Goal: Check status: Check status

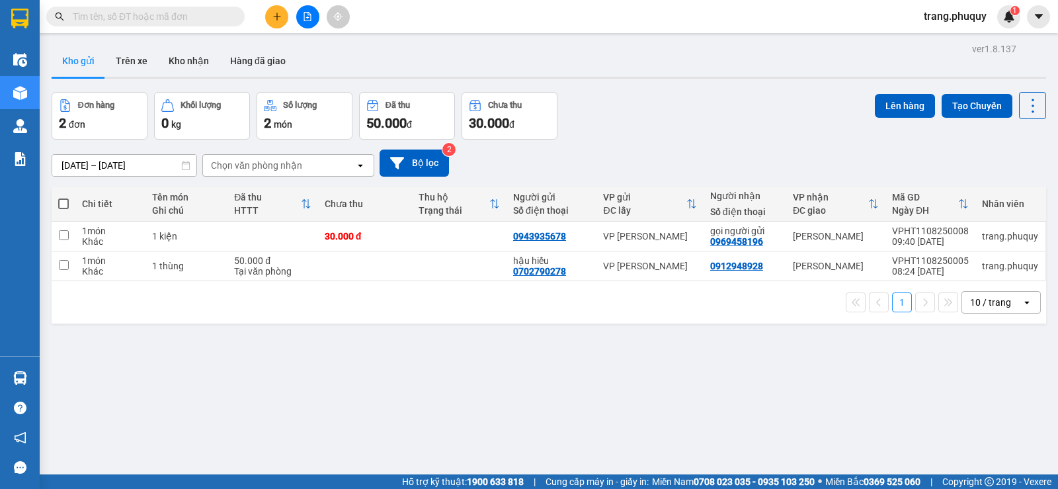
click at [173, 15] on input "text" at bounding box center [151, 16] width 156 height 15
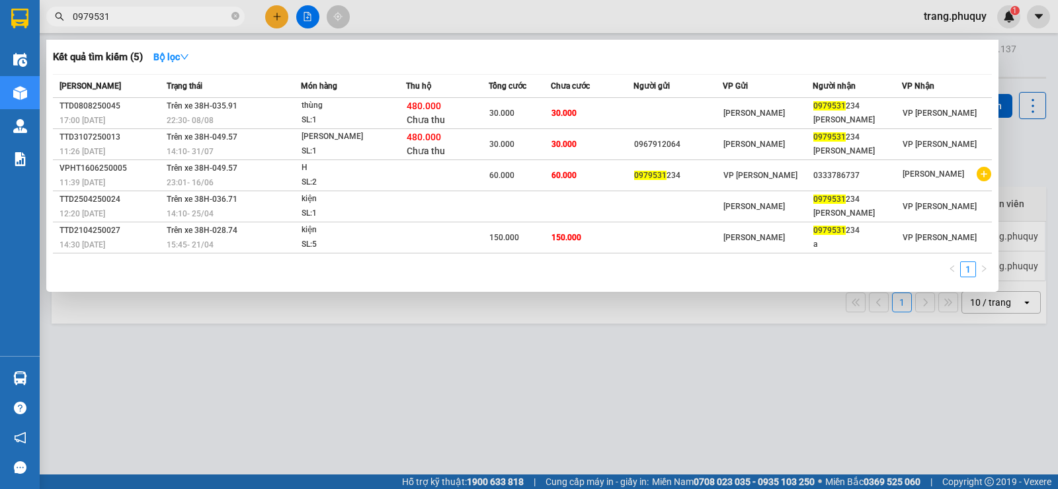
type input "0979531"
